Goal: Task Accomplishment & Management: Use online tool/utility

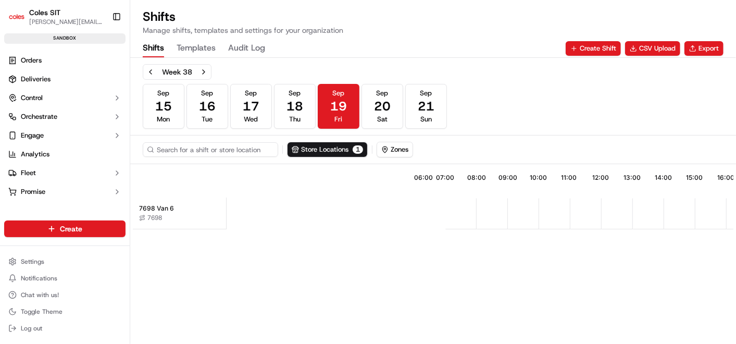
scroll to position [0, 243]
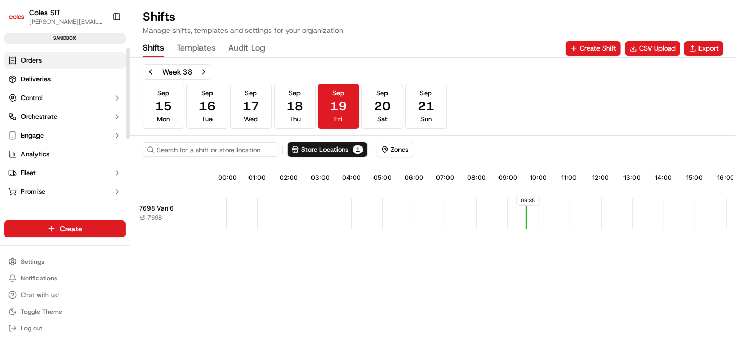
click at [42, 63] on link "Orders" at bounding box center [64, 60] width 121 height 17
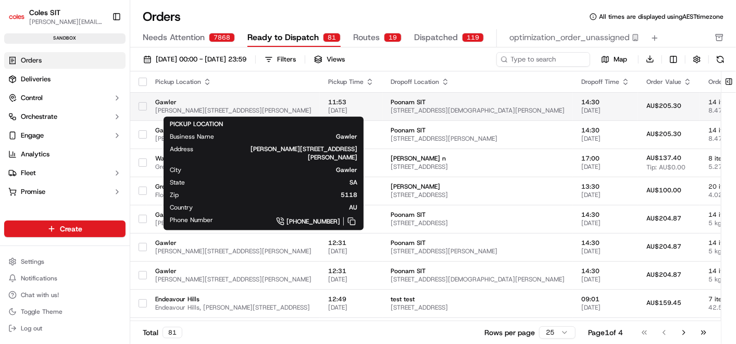
click at [310, 107] on span "Cowan St & Murray St, Gawler SA 5118, Australia" at bounding box center [233, 110] width 156 height 8
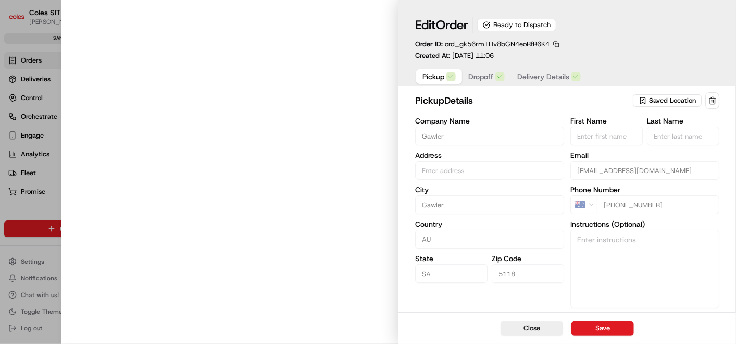
type input "Cowan St & Murray St, Gawler SA 5118, Australia"
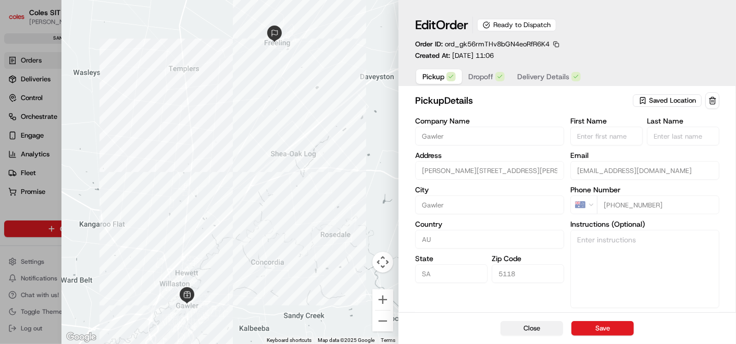
click at [525, 325] on button "Close" at bounding box center [532, 328] width 63 height 15
type input "+1"
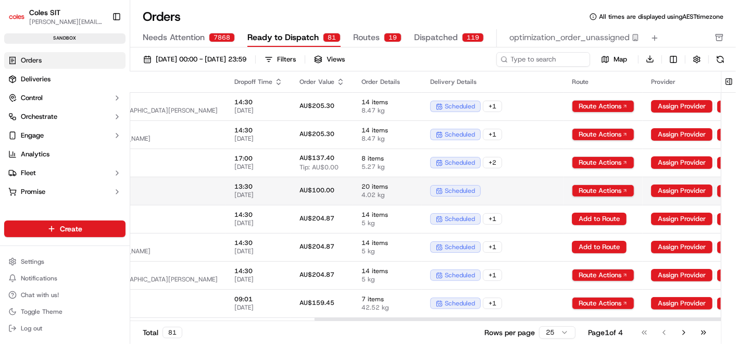
scroll to position [0, 524]
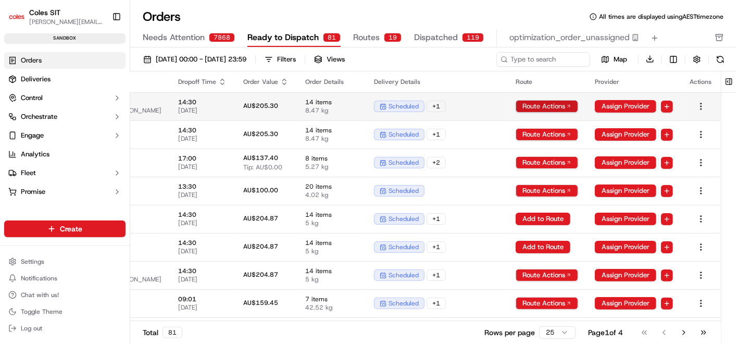
click at [572, 107] on html "Coles SIT bhawani.singh1@coles.com.au Toggle Sidebar sandbox Orders Deliveries …" at bounding box center [368, 172] width 736 height 344
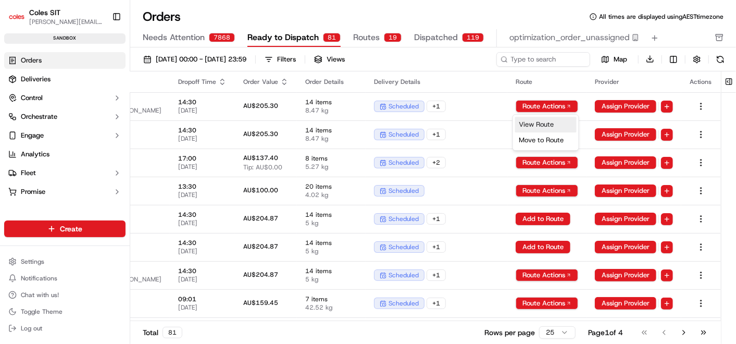
click at [553, 124] on div "View Route" at bounding box center [545, 125] width 61 height 16
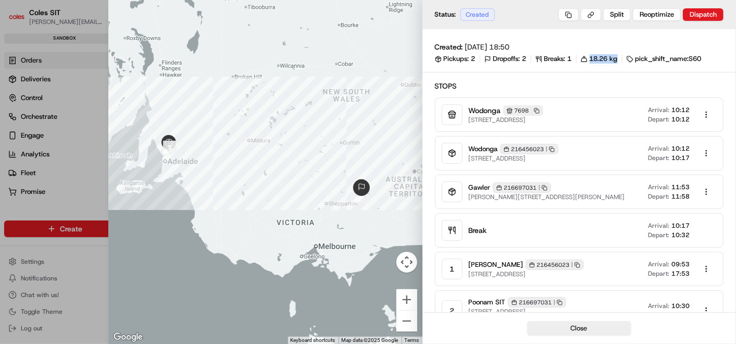
drag, startPoint x: 584, startPoint y: 59, endPoint x: 625, endPoint y: 60, distance: 41.2
click at [625, 60] on div "Pickups: 2 Dropoffs: 2 Breaks: 1 18.26 kg pick_shift_name:S60" at bounding box center [579, 58] width 289 height 9
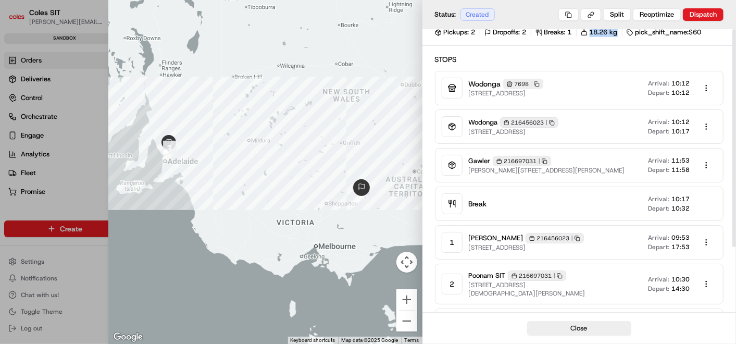
scroll to position [0, 0]
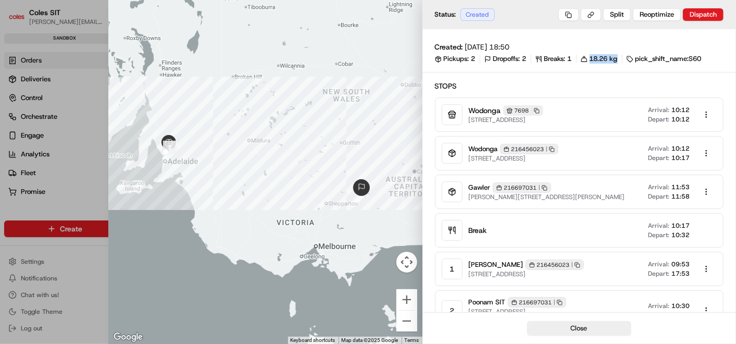
click at [603, 64] on div "Created: 20/07/2025 18:50 Pickups: 2 Dropoffs: 2 Breaks: 1 18.26 kg pick_shift_…" at bounding box center [580, 217] width 314 height 376
drag, startPoint x: 603, startPoint y: 64, endPoint x: 553, endPoint y: 96, distance: 59.4
click at [553, 96] on div "Stops Wodonga 7698 Copy 7698 1-13 South St, Wodonga VIC 3690, Australia Arrival…" at bounding box center [579, 225] width 289 height 289
drag, startPoint x: 641, startPoint y: 59, endPoint x: 706, endPoint y: 59, distance: 64.6
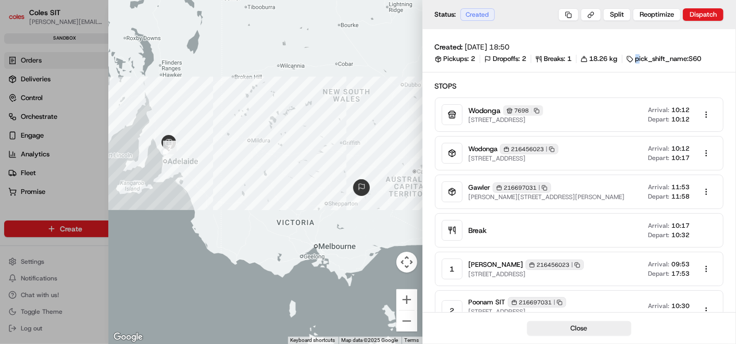
click at [706, 59] on div "Pickups: 2 Dropoffs: 2 Breaks: 1 18.26 kg pick_shift_name:S60" at bounding box center [579, 58] width 289 height 9
click at [609, 197] on span "Cowan St & Murray St, Gawler SA 5118, Australia" at bounding box center [547, 197] width 156 height 8
click at [49, 58] on div at bounding box center [368, 172] width 736 height 344
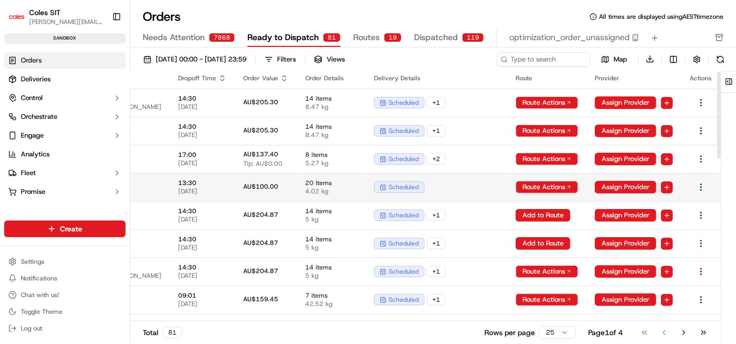
scroll to position [0, 524]
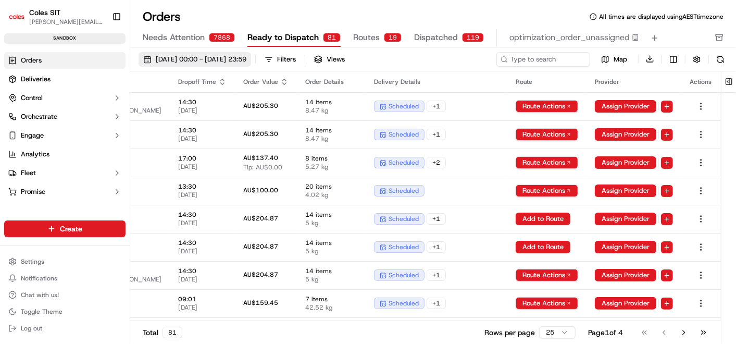
click at [246, 55] on span "01/09/2025 00:00 - 30/09/2025 23:59" at bounding box center [201, 59] width 91 height 9
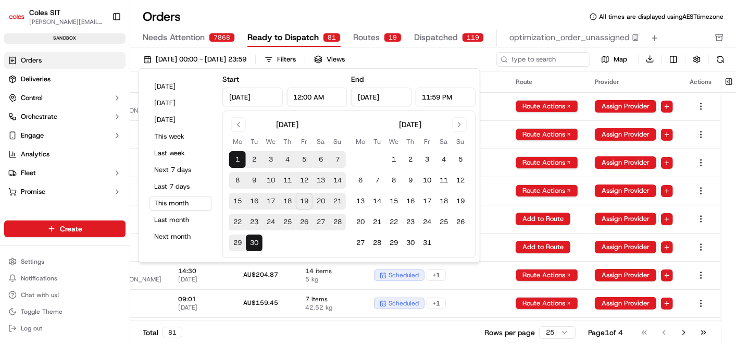
click at [269, 200] on button "17" at bounding box center [271, 201] width 17 height 17
type input "Sep 17, 2025"
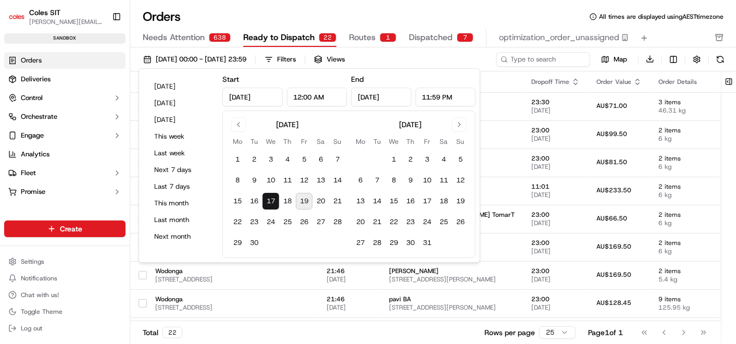
click at [307, 201] on button "19" at bounding box center [304, 201] width 17 height 17
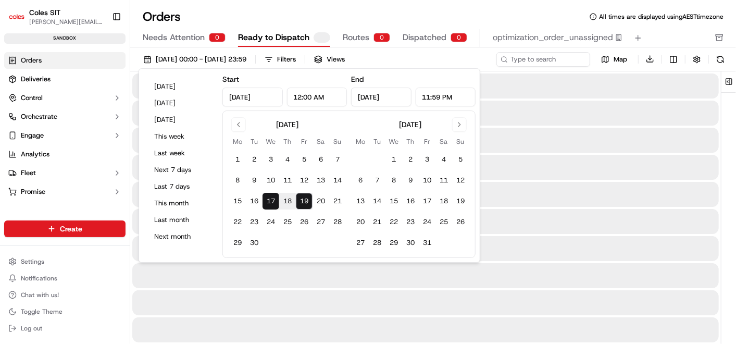
type input "Sep 19, 2025"
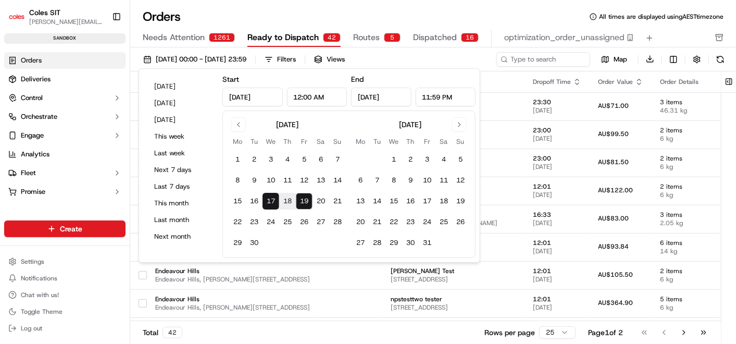
click at [390, 10] on div "Orders All times are displayed using AEST timezone" at bounding box center [433, 16] width 606 height 17
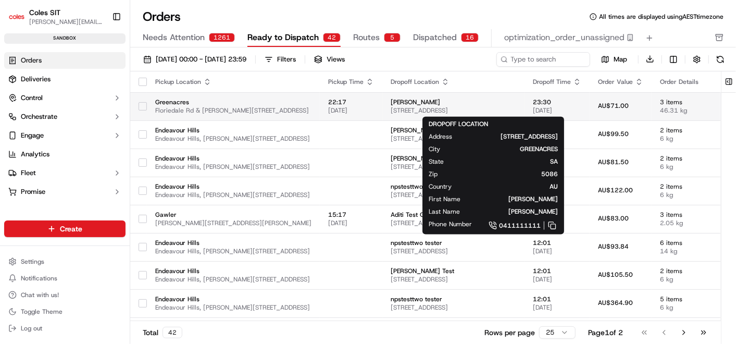
click at [460, 104] on span "Bhawani Singh" at bounding box center [454, 102] width 126 height 8
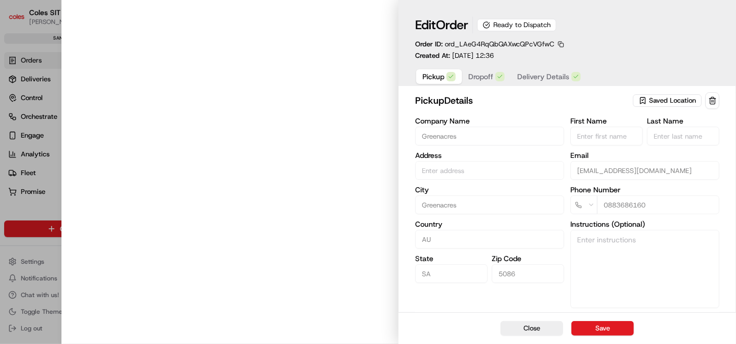
type input "Cnr Muller Rd amd Floridale Rd Greenacres SA 5086 AU"
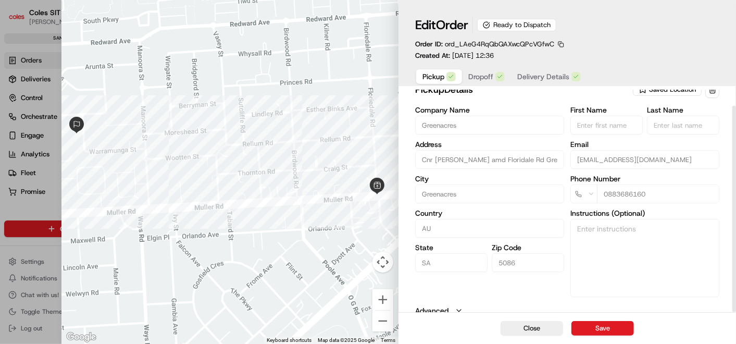
scroll to position [16, 0]
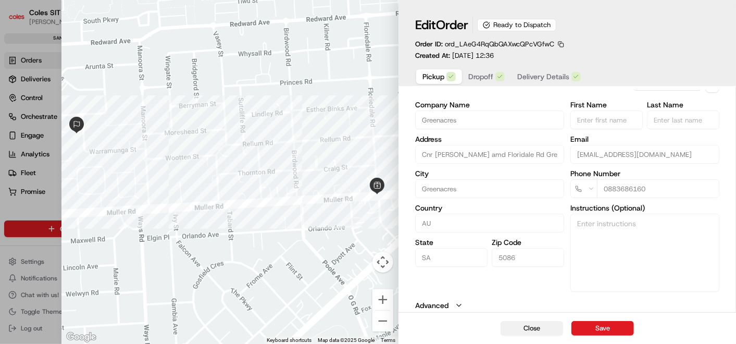
click at [531, 323] on button "Close" at bounding box center [532, 328] width 63 height 15
type input "+1"
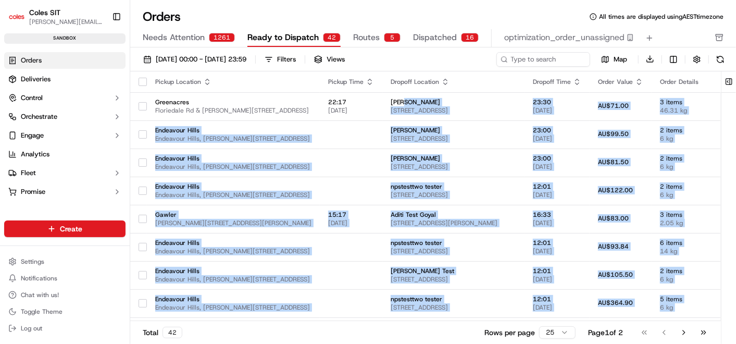
scroll to position [261, 0]
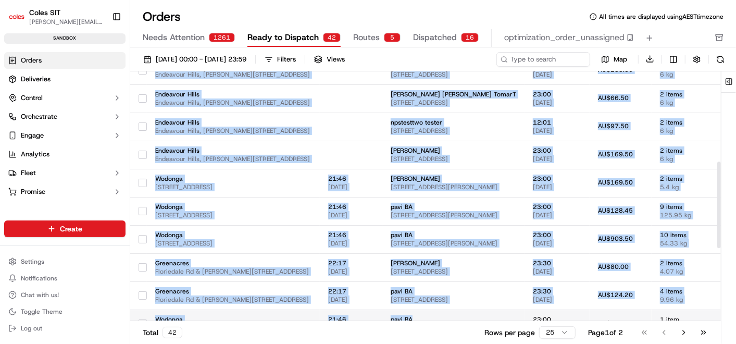
drag, startPoint x: 670, startPoint y: 315, endPoint x: 575, endPoint y: 311, distance: 94.9
click at [575, 311] on tbody "Greenacres Floriedale Rd & Muller Rd, Greenacres SA 5086, Australia 22:17 17/09…" at bounding box center [603, 183] width 946 height 704
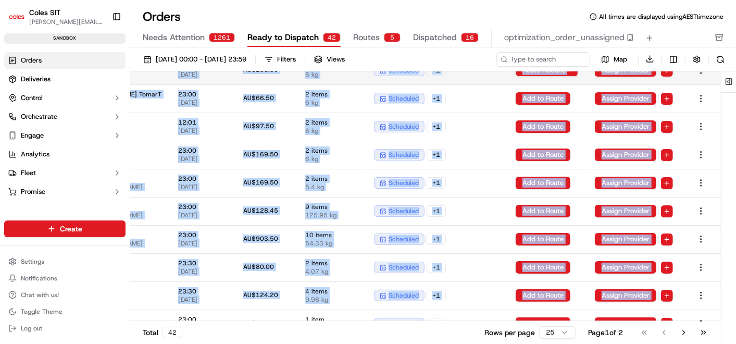
scroll to position [0, 422]
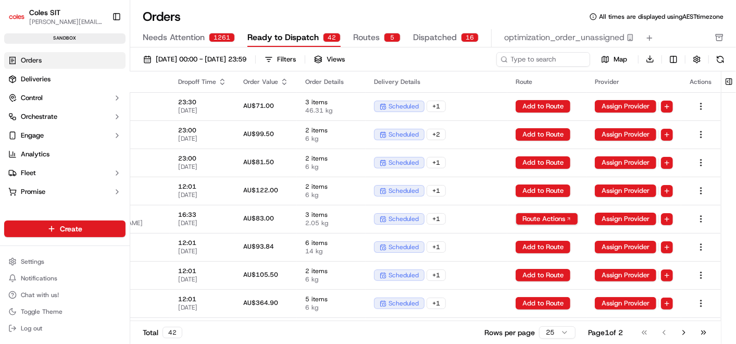
click at [463, 73] on th "Delivery Details" at bounding box center [437, 81] width 142 height 21
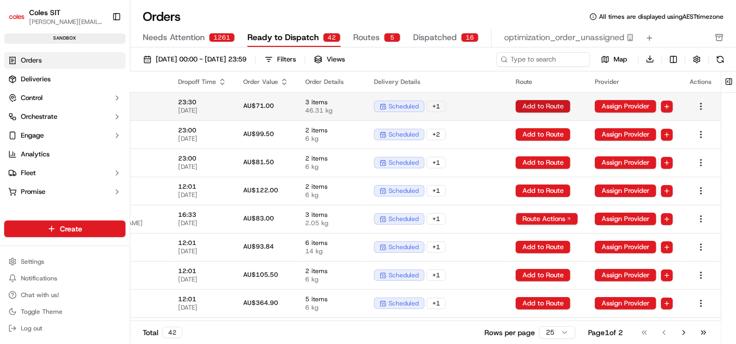
click at [530, 107] on button "Add to Route" at bounding box center [543, 106] width 55 height 13
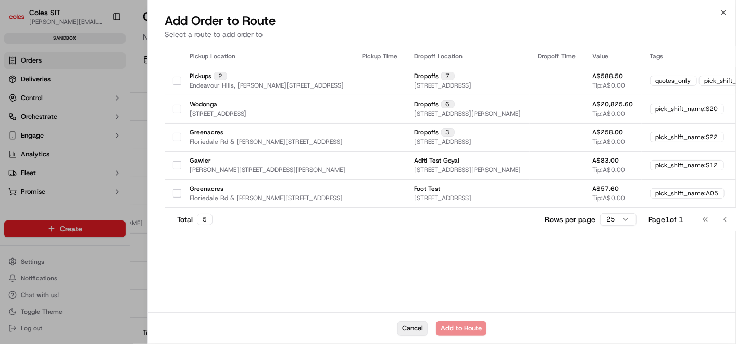
click at [408, 327] on button "Cancel" at bounding box center [413, 328] width 30 height 15
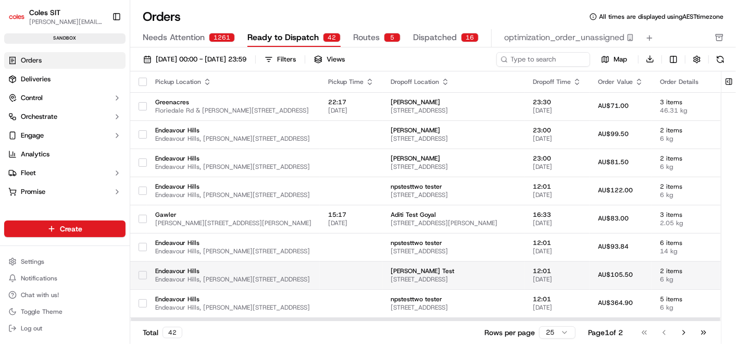
scroll to position [0, 0]
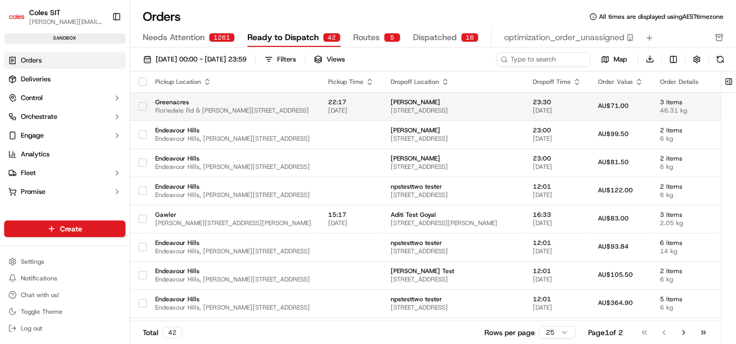
click at [437, 111] on td "Bhawani Singh 7 Warramunga St, GREENACRES, SA 5086, AU" at bounding box center [454, 106] width 142 height 28
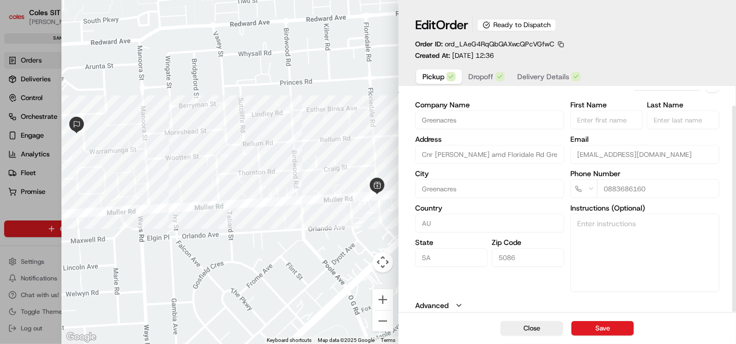
click at [514, 326] on button "Close" at bounding box center [532, 328] width 63 height 15
type input "+1"
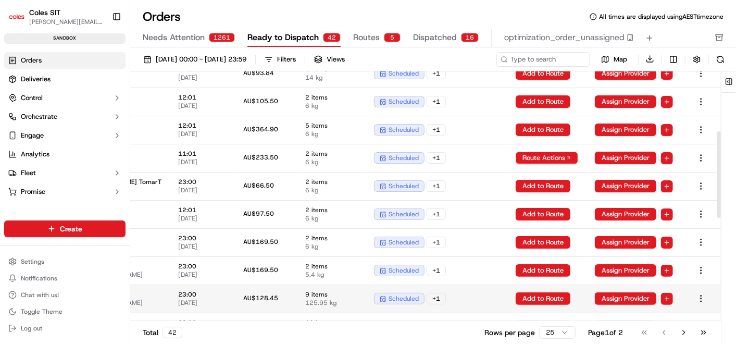
scroll to position [231, 422]
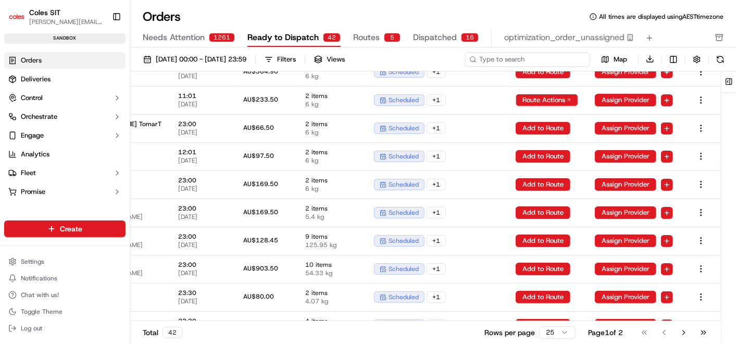
click at [524, 64] on input at bounding box center [527, 59] width 125 height 15
click at [497, 59] on input at bounding box center [527, 59] width 125 height 15
paste input "232161431"
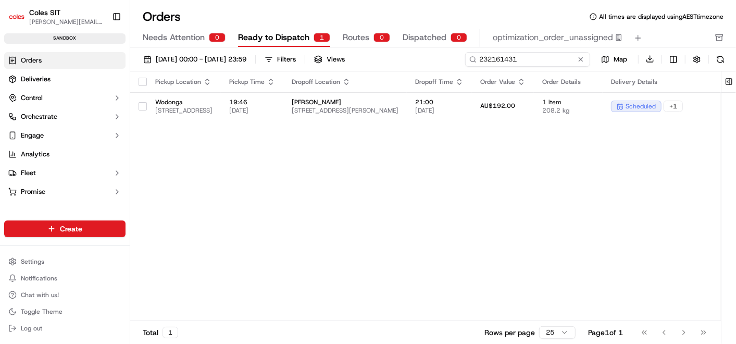
type input "232161431"
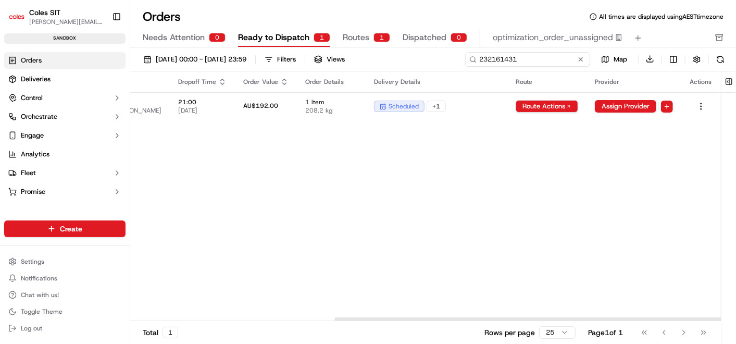
scroll to position [0, 312]
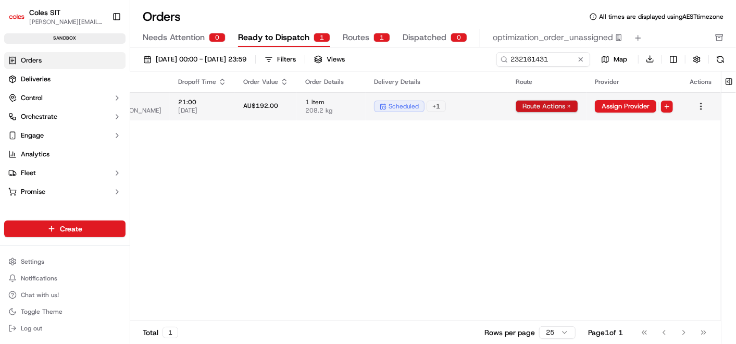
click at [538, 105] on html "Coles SIT bhawani.singh1@coles.com.au Toggle Sidebar sandbox Orders Deliveries …" at bounding box center [368, 172] width 736 height 344
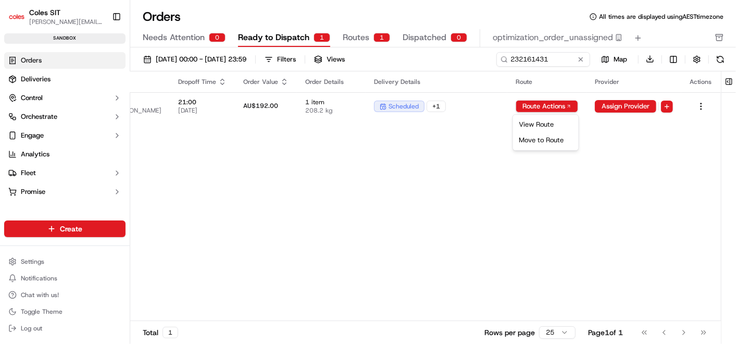
click at [546, 102] on html "Coles SIT bhawani.singh1@coles.com.au Toggle Sidebar sandbox Orders Deliveries …" at bounding box center [368, 172] width 736 height 344
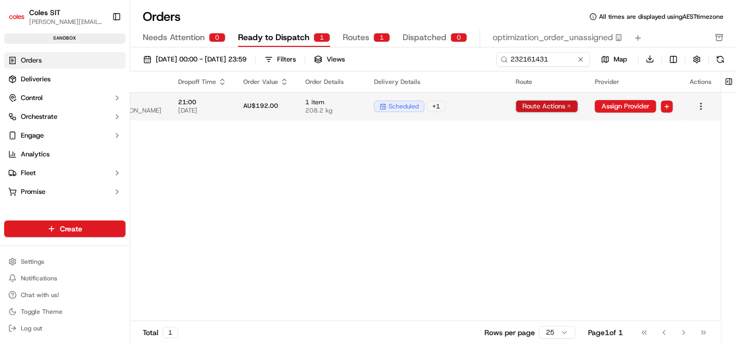
click at [546, 104] on html "Coles SIT bhawani.singh1@coles.com.au Toggle Sidebar sandbox Orders Deliveries …" at bounding box center [368, 172] width 736 height 344
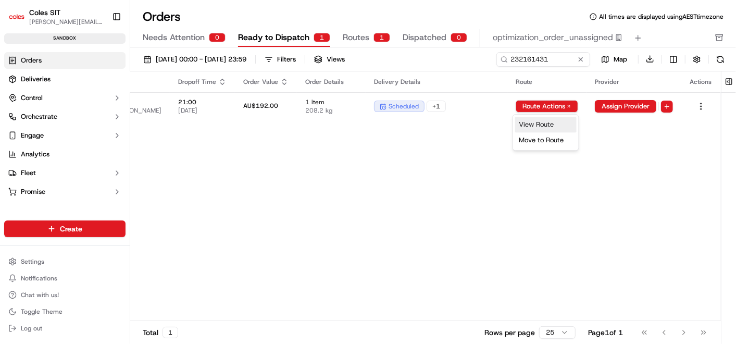
click at [537, 125] on div "View Route" at bounding box center [545, 125] width 61 height 16
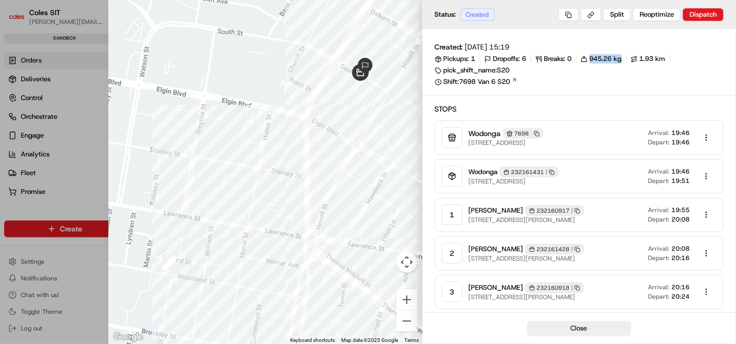
drag, startPoint x: 591, startPoint y: 58, endPoint x: 623, endPoint y: 59, distance: 32.3
click at [622, 59] on div "945.26 kg" at bounding box center [601, 58] width 41 height 9
drag, startPoint x: 623, startPoint y: 59, endPoint x: 597, endPoint y: 61, distance: 26.1
click at [597, 61] on span "945.26 kg" at bounding box center [606, 58] width 32 height 9
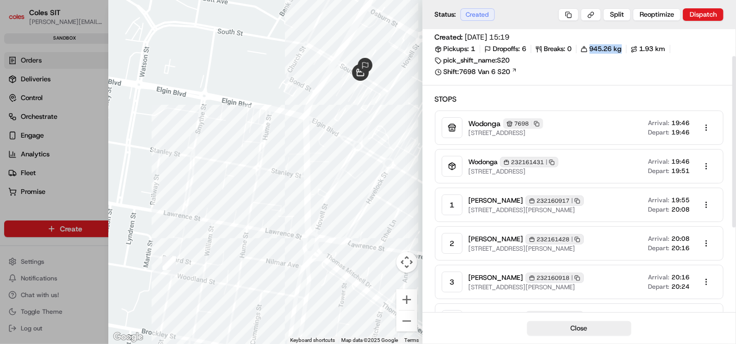
scroll to position [68, 0]
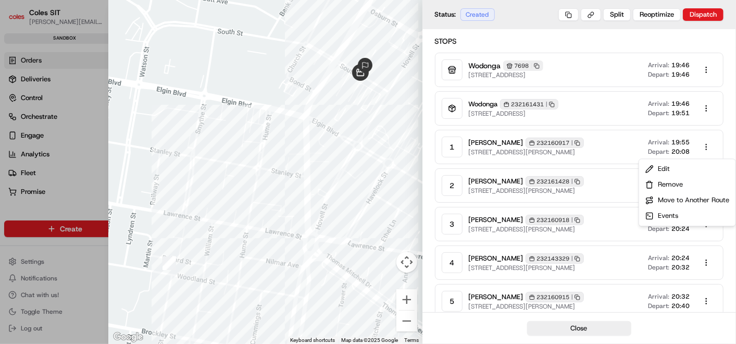
click at [710, 146] on body "Coles SIT bhawani.singh1@coles.com.au Toggle Sidebar sandbox Orders Deliveries …" at bounding box center [368, 172] width 736 height 344
click at [607, 34] on div at bounding box center [368, 172] width 736 height 344
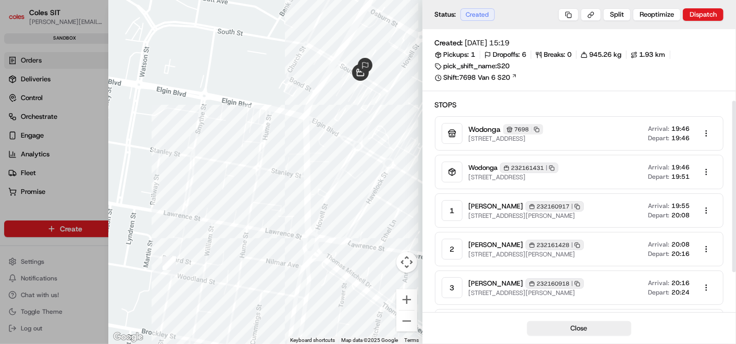
scroll to position [0, 0]
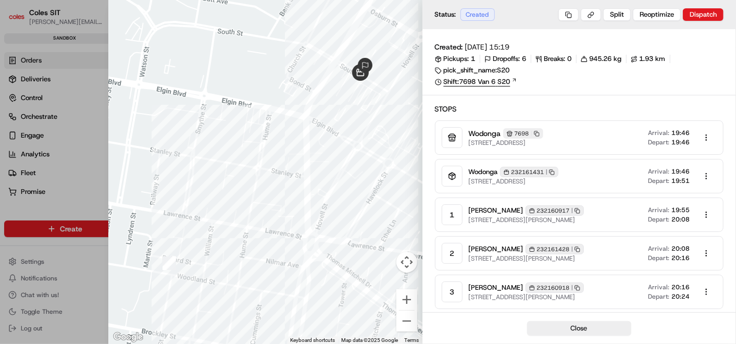
click at [576, 82] on link "Shift: 7698 Van 6 S20" at bounding box center [579, 81] width 289 height 9
